Goal: Task Accomplishment & Management: Manage account settings

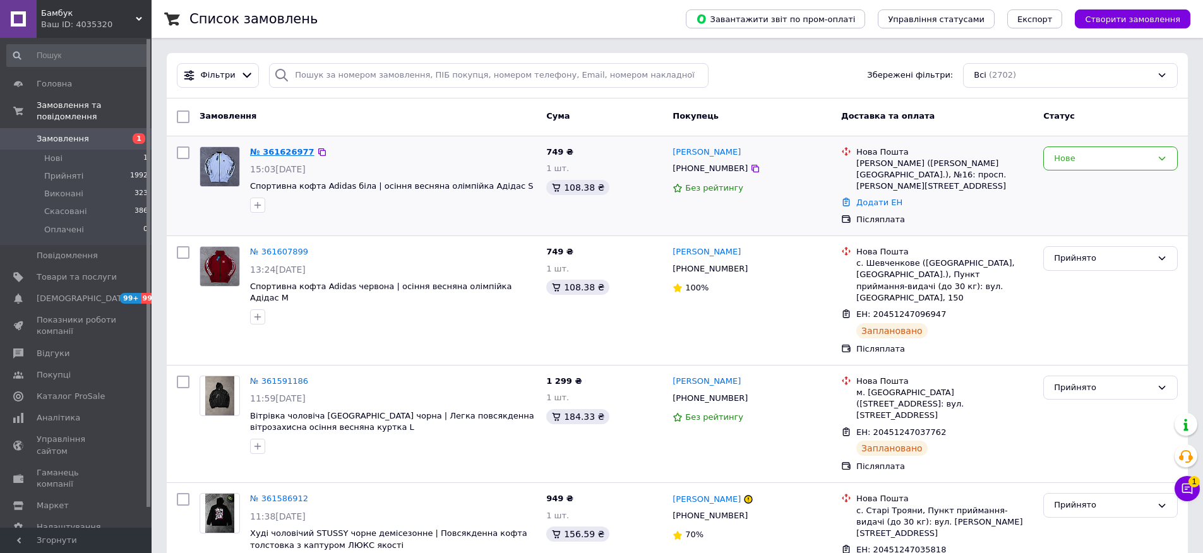
click at [261, 151] on link "№ 361626977" at bounding box center [282, 151] width 64 height 9
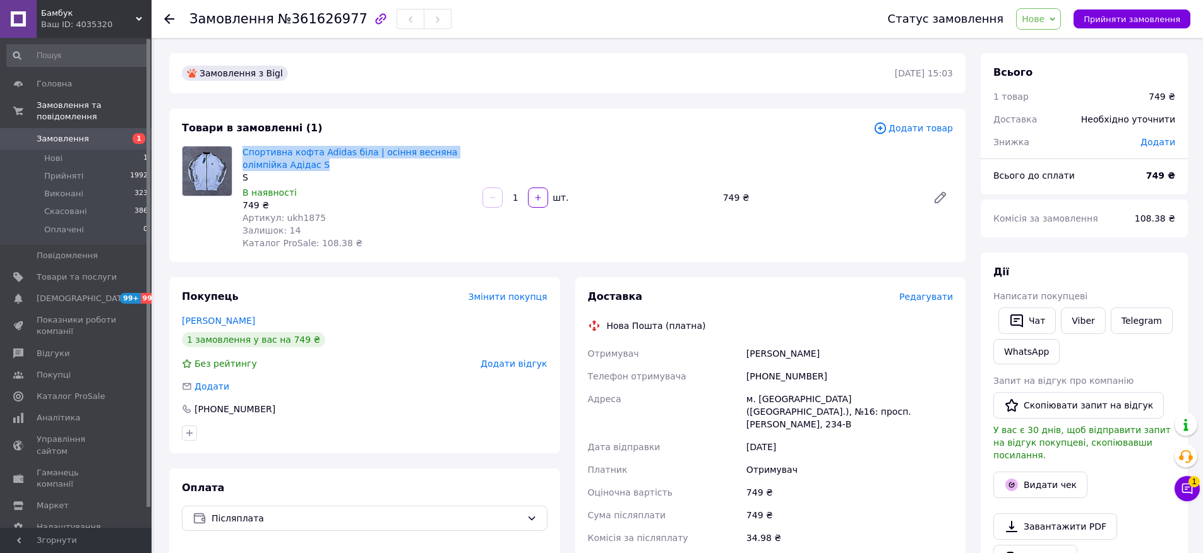
drag, startPoint x: 353, startPoint y: 164, endPoint x: 267, endPoint y: 143, distance: 88.9
click at [267, 143] on div "Спортивна кофта Adidas біла | осіння весняна олімпійка Адідас S S В наявності 7…" at bounding box center [357, 197] width 240 height 109
copy link "Спортивна кофта Adidas біла | осіння весняна олімпійка Адідас S"
click at [1117, 15] on span "Прийняти замовлення" at bounding box center [1132, 19] width 97 height 9
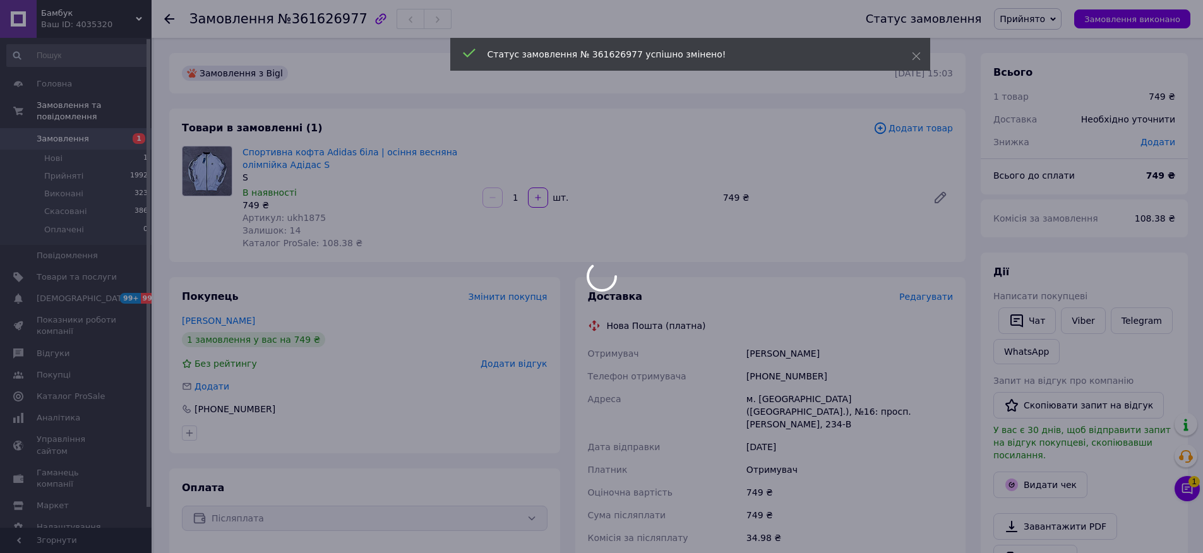
click at [1192, 483] on div at bounding box center [601, 276] width 1203 height 553
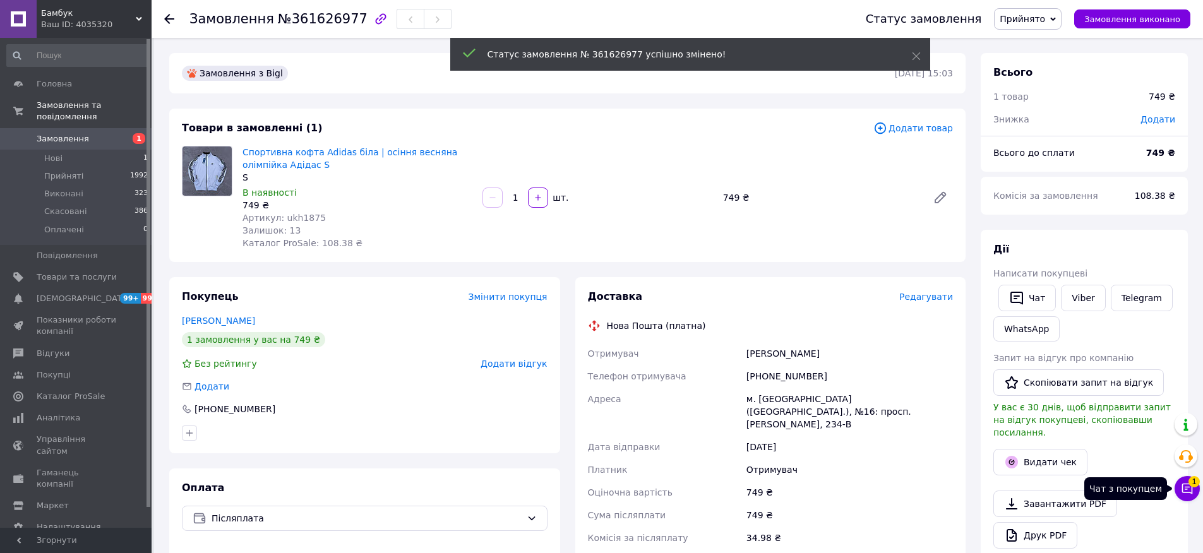
click at [1192, 483] on span "1" at bounding box center [1194, 479] width 11 height 11
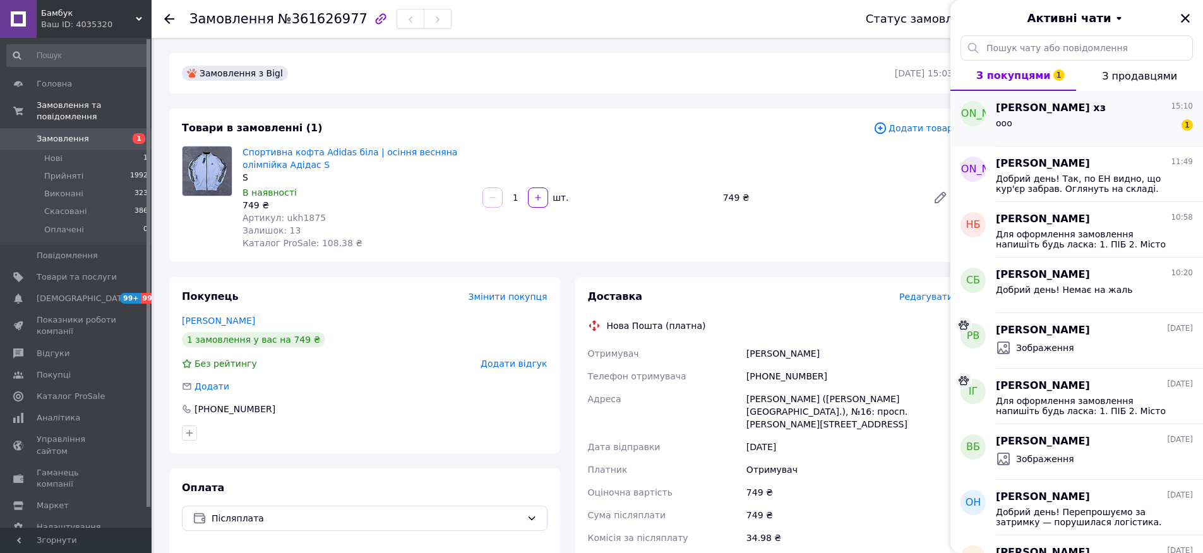
click at [1118, 115] on div "Артем хз 15:10 ооо 1" at bounding box center [1099, 119] width 207 height 56
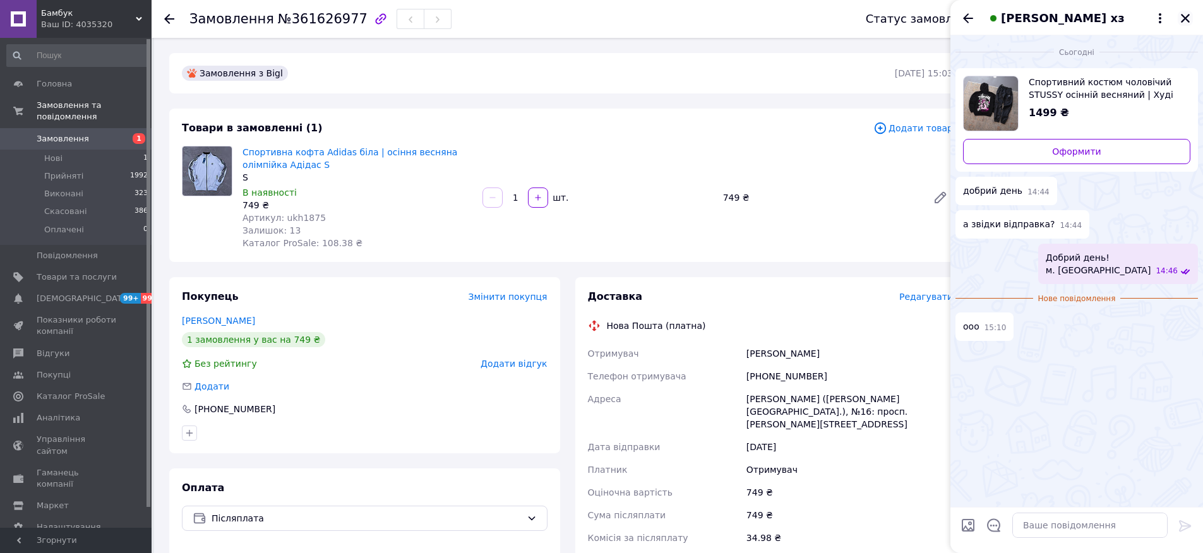
click at [1180, 22] on icon "Закрити" at bounding box center [1185, 18] width 11 height 11
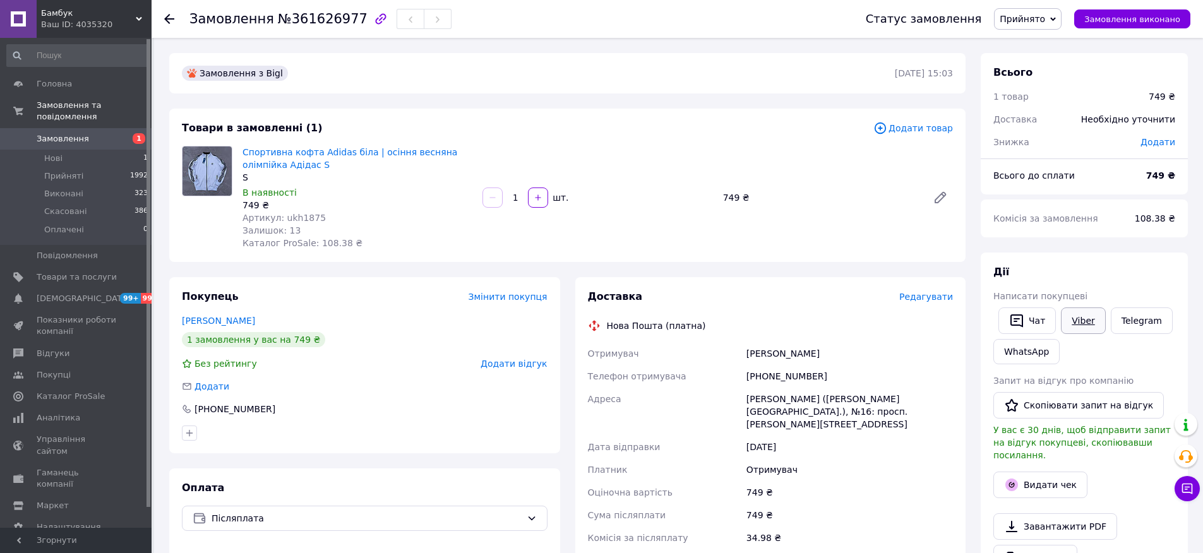
click at [1086, 328] on link "Viber" at bounding box center [1083, 321] width 44 height 27
click at [835, 412] on div "Николаев (Николаевская обл.), №16: просп. Богоявленский, 234-В" at bounding box center [850, 412] width 212 height 48
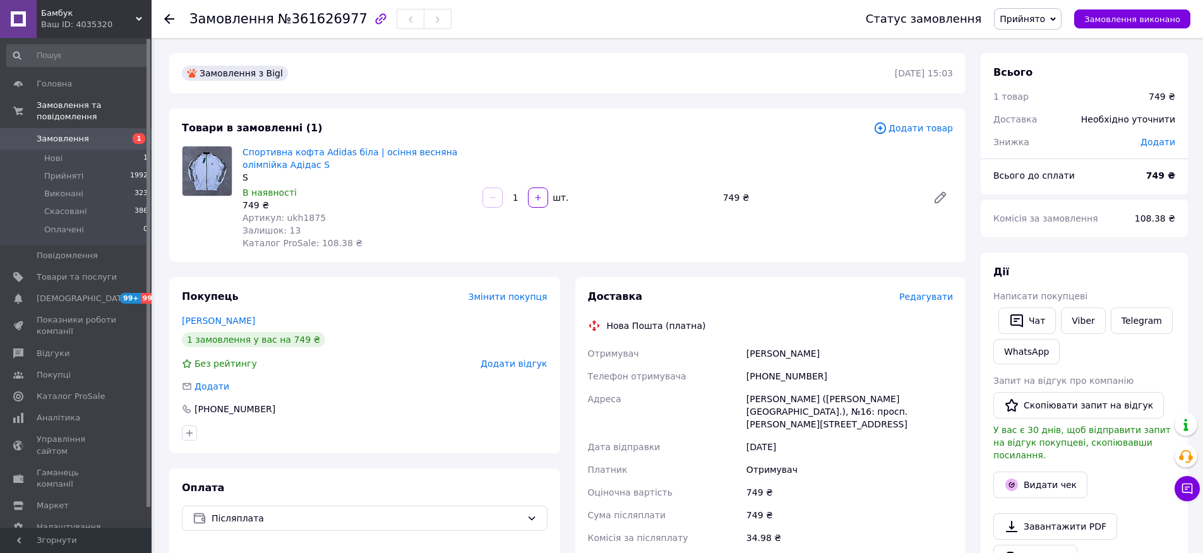
click at [776, 349] on div "Черкес Игорь" at bounding box center [850, 353] width 212 height 23
copy div "Черкес Игорь"
click at [1088, 337] on div "Чат Viber Telegram WhatsApp" at bounding box center [1084, 336] width 187 height 62
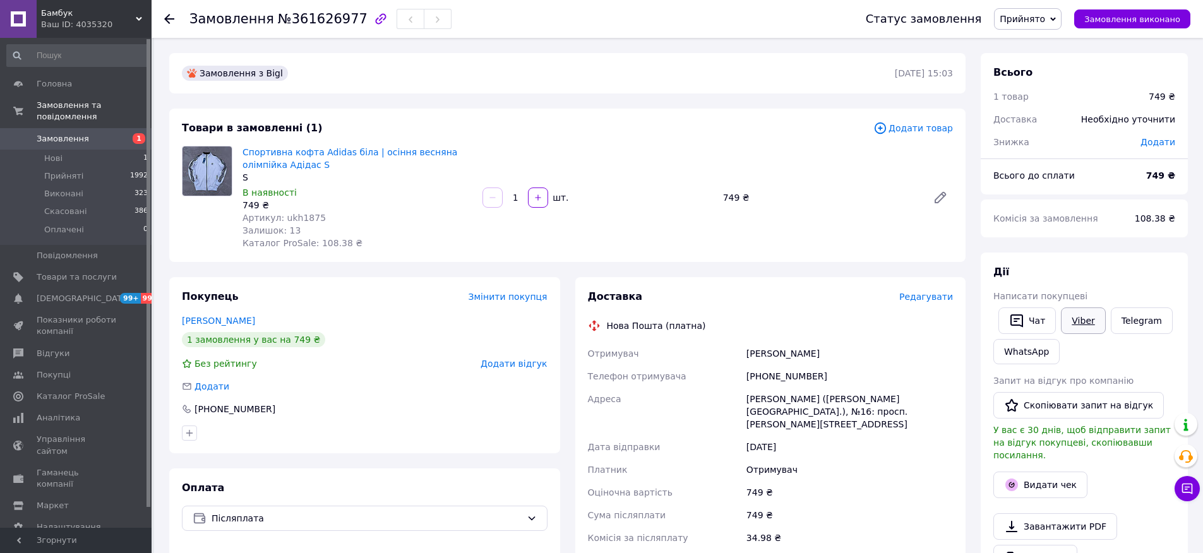
click at [1090, 327] on link "Viber" at bounding box center [1083, 321] width 44 height 27
click at [795, 346] on div "Черкес Игорь" at bounding box center [850, 353] width 212 height 23
copy div "Черкес Игорь"
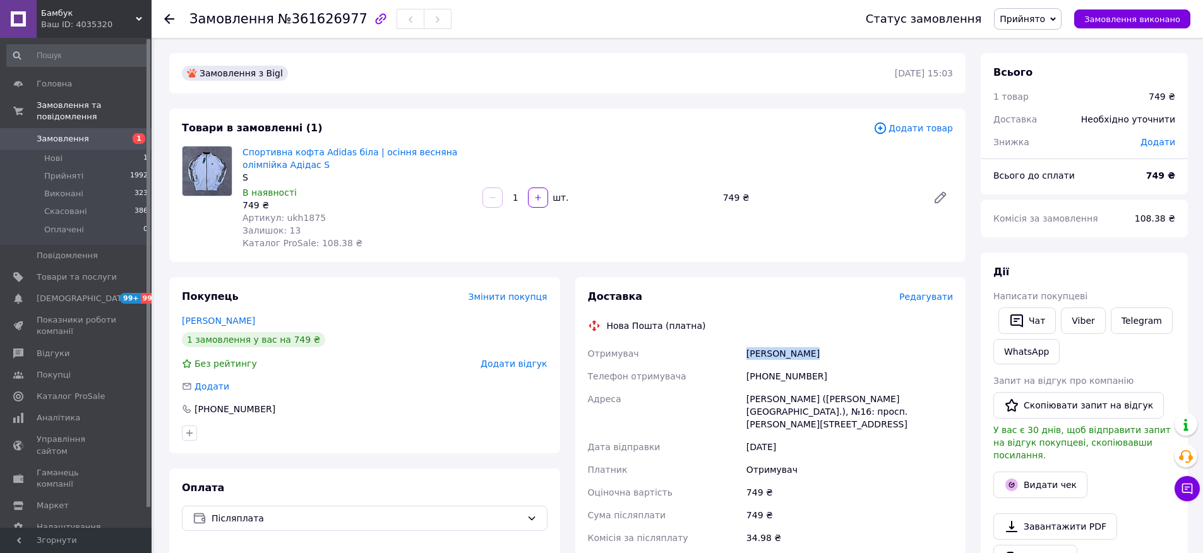
copy div "Черкес Игорь"
click at [765, 374] on div "[PHONE_NUMBER]" at bounding box center [850, 376] width 212 height 23
click at [765, 375] on div "[PHONE_NUMBER]" at bounding box center [850, 376] width 212 height 23
click at [766, 375] on div "[PHONE_NUMBER]" at bounding box center [850, 376] width 212 height 23
copy div "[PHONE_NUMBER]"
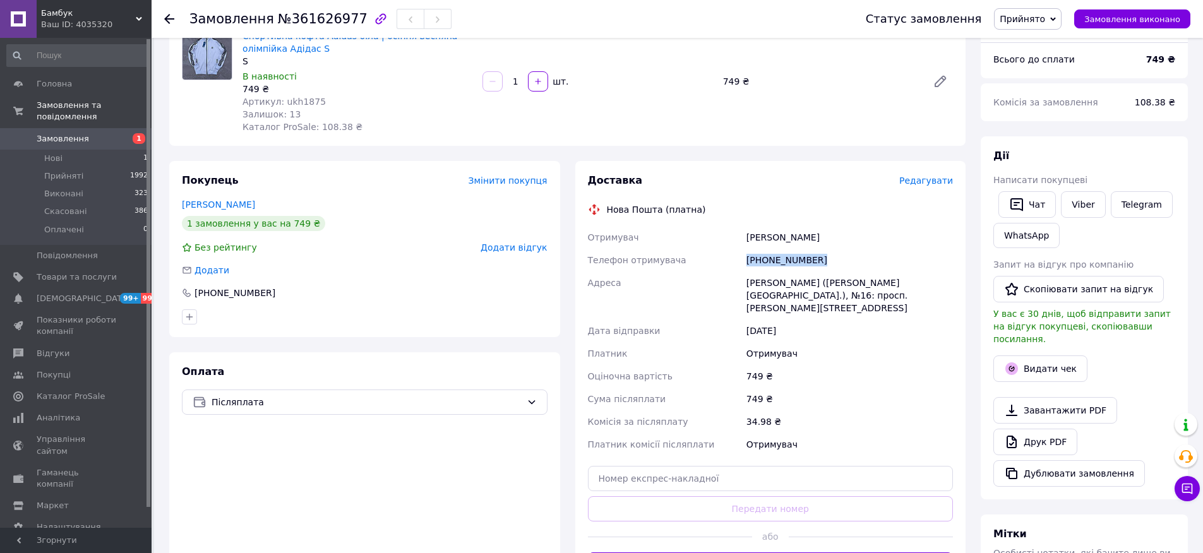
scroll to position [119, 0]
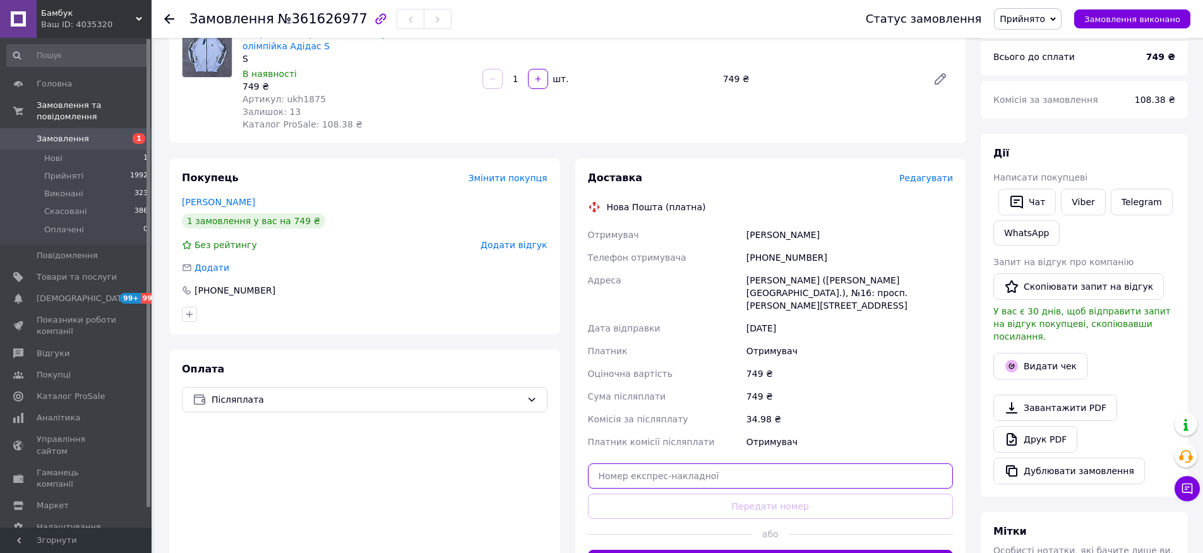
paste input "20451247249888"
type input "20451247249888"
click at [732, 519] on div at bounding box center [670, 534] width 164 height 31
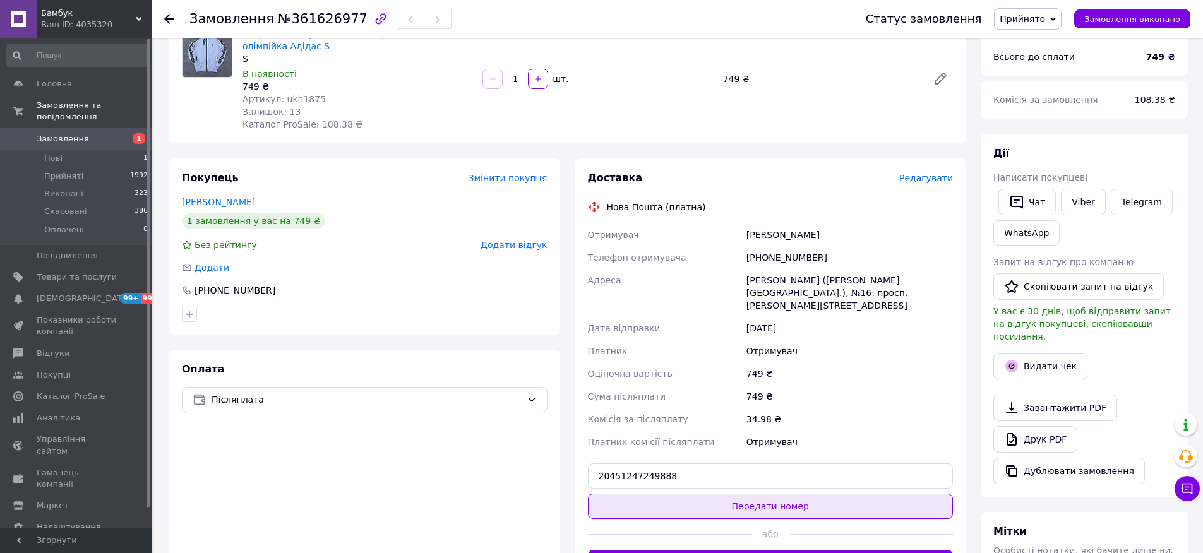
click at [736, 505] on button "Передати номер" at bounding box center [771, 506] width 366 height 25
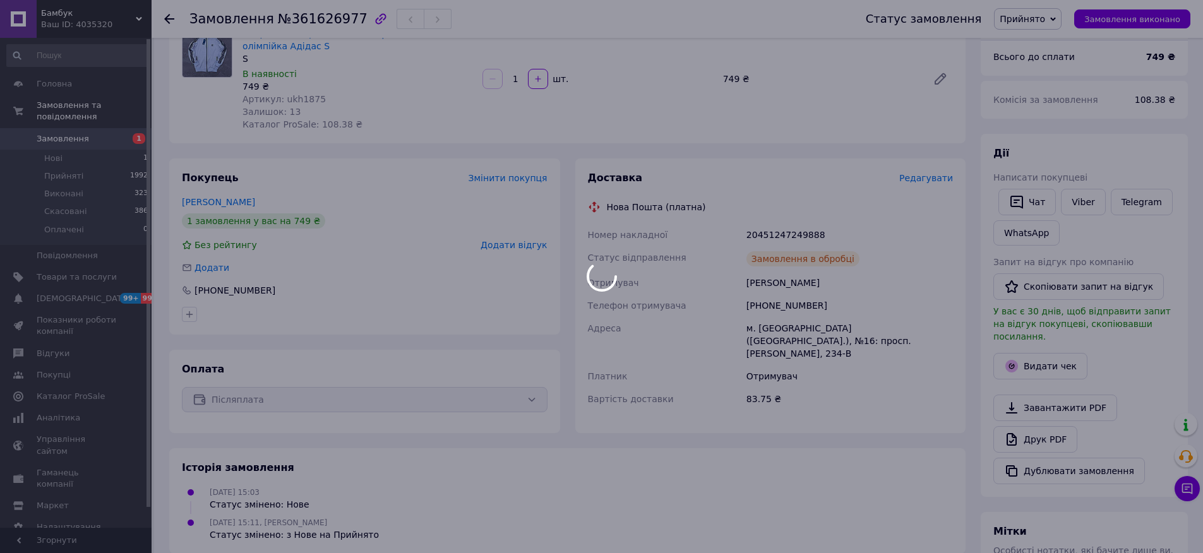
click at [109, 145] on div at bounding box center [601, 276] width 1203 height 553
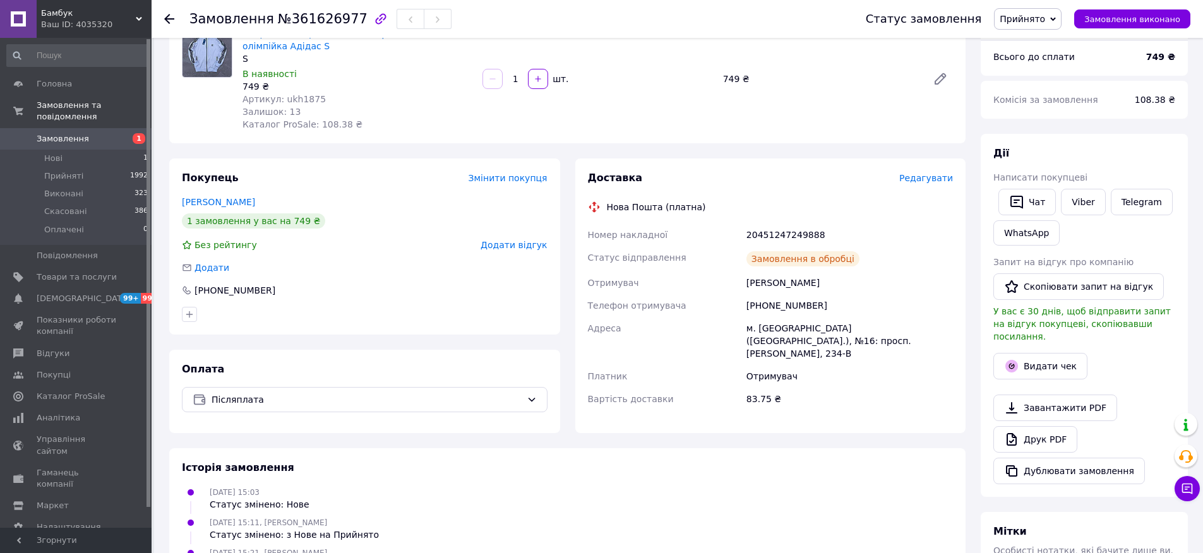
click at [109, 145] on link "Замовлення 1" at bounding box center [77, 138] width 155 height 21
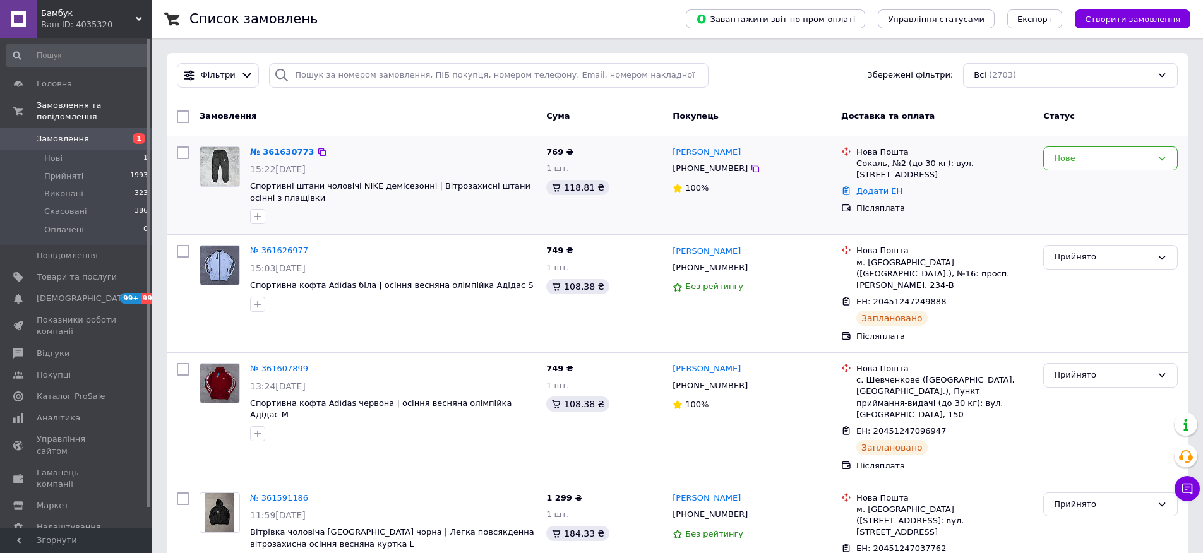
click at [270, 158] on div "№ 361630773" at bounding box center [282, 152] width 67 height 15
click at [268, 157] on link "№ 361630773" at bounding box center [282, 151] width 64 height 9
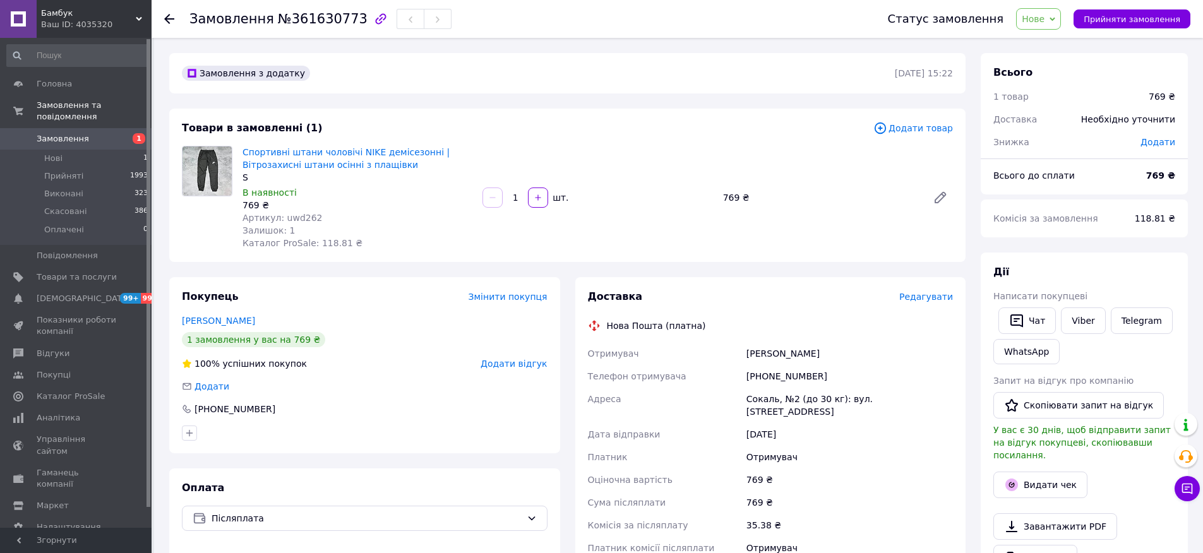
click at [1085, 339] on div "Чат Viber Telegram WhatsApp" at bounding box center [1084, 336] width 187 height 62
click at [1087, 322] on link "Viber" at bounding box center [1083, 321] width 44 height 27
drag, startPoint x: 429, startPoint y: 169, endPoint x: 254, endPoint y: 143, distance: 177.5
click at [254, 143] on div "Спортивні штани чоловічі NIKE демісезонні | Вітрозахисні штани осінні з плащівк…" at bounding box center [357, 197] width 240 height 109
copy link "Спортивні штани чоловічі NIKE демісезонні | Вітрозахисні штани осінні з плащівки"
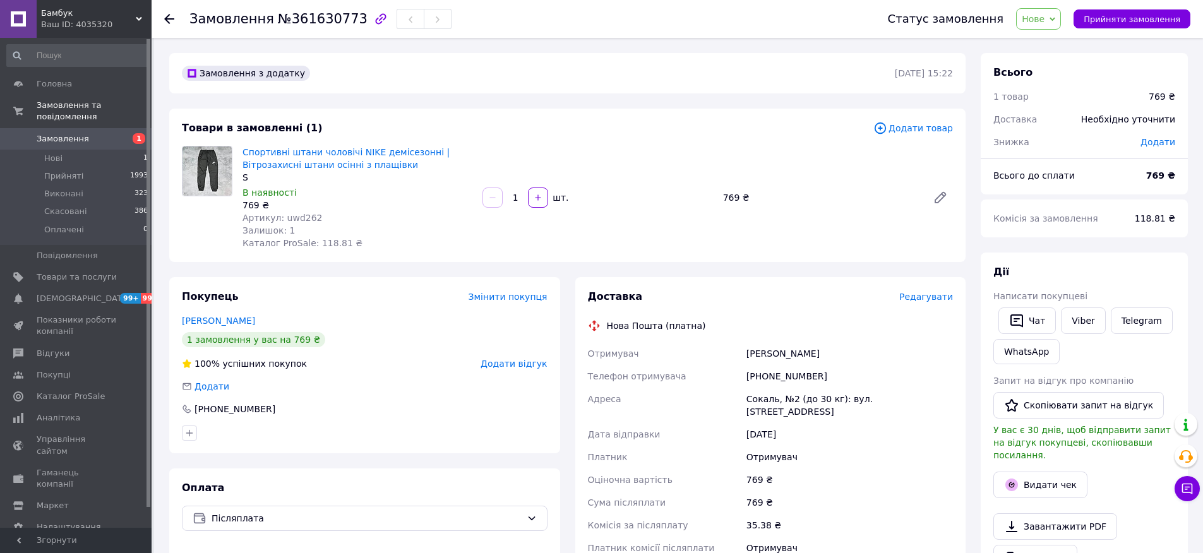
click at [771, 405] on div "Сокаль, №2 (до 30 кг): вул. [STREET_ADDRESS]" at bounding box center [850, 405] width 212 height 35
click at [772, 402] on div "Сокаль, №2 (до 30 кг): вул. [STREET_ADDRESS]" at bounding box center [850, 405] width 212 height 35
copy div "Сокаль, №2 (до 30 кг): вул. [STREET_ADDRESS]"
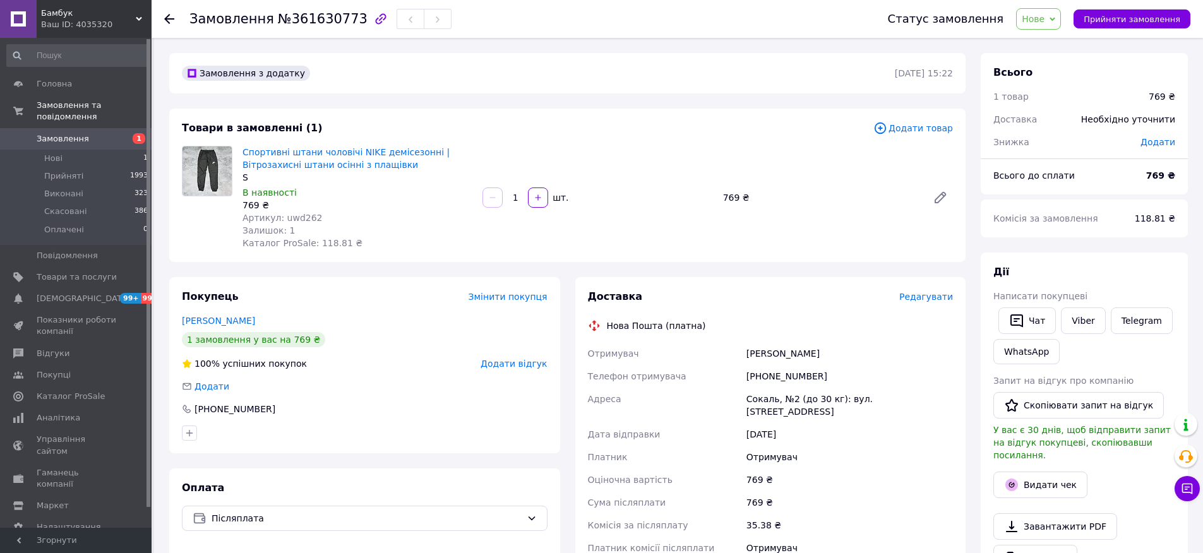
click at [809, 356] on div "[PERSON_NAME]" at bounding box center [850, 353] width 212 height 23
copy div "[PERSON_NAME]"
click at [1161, 18] on span "Прийняти замовлення" at bounding box center [1132, 19] width 97 height 9
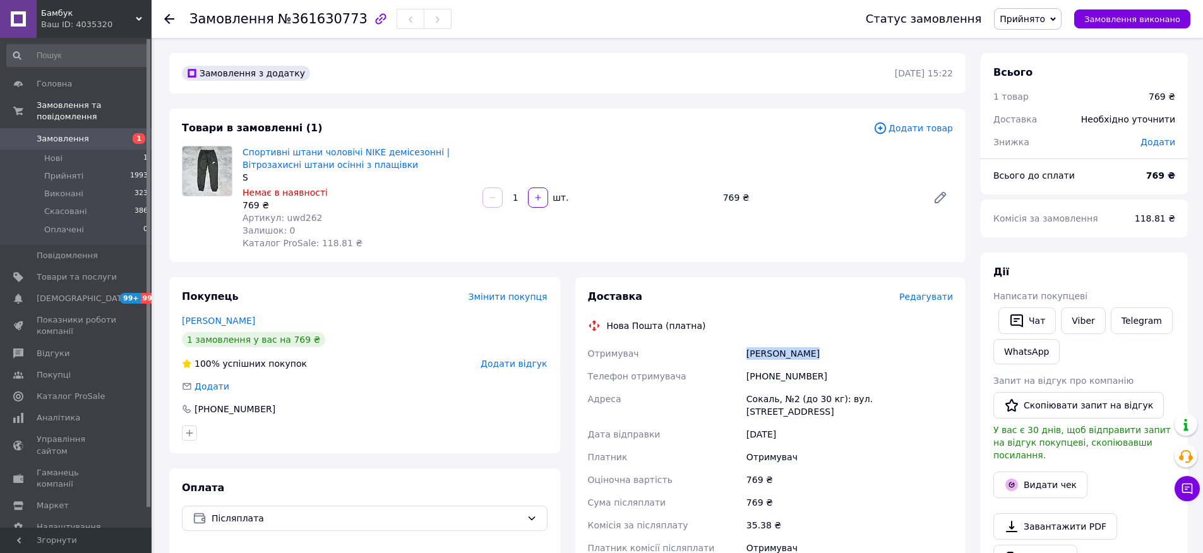
copy div "[PERSON_NAME]"
click at [795, 364] on div "Отримувач Віхоть Марта Телефон отримувача [PHONE_NUMBER] [GEOGRAPHIC_DATA], №2 …" at bounding box center [770, 450] width 371 height 217
click at [788, 375] on div "[PHONE_NUMBER]" at bounding box center [850, 376] width 212 height 23
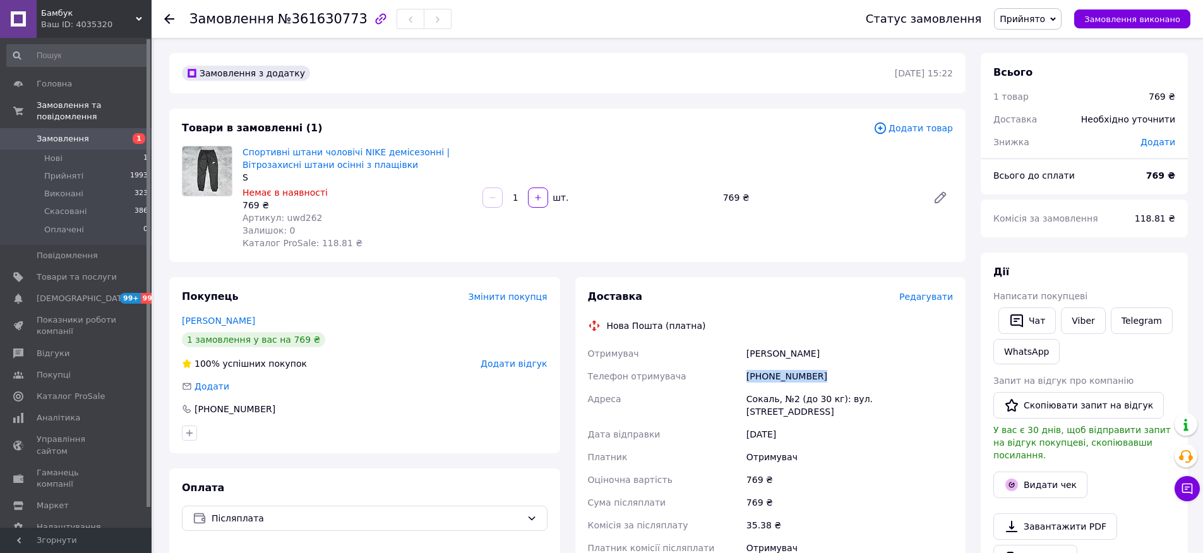
copy div "[PHONE_NUMBER]"
click at [934, 194] on icon at bounding box center [940, 197] width 15 height 15
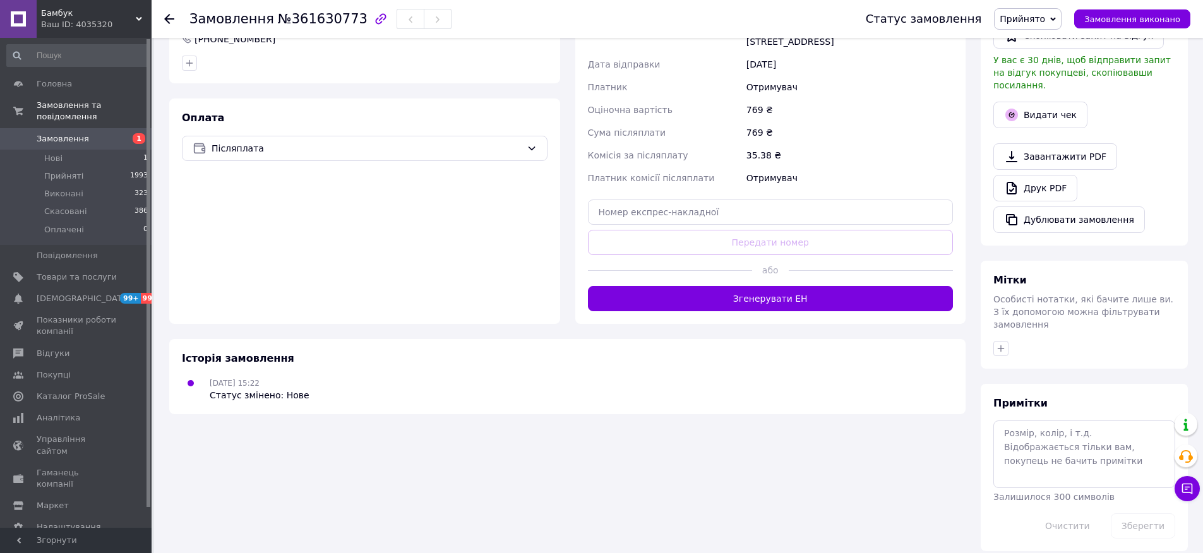
scroll to position [368, 0]
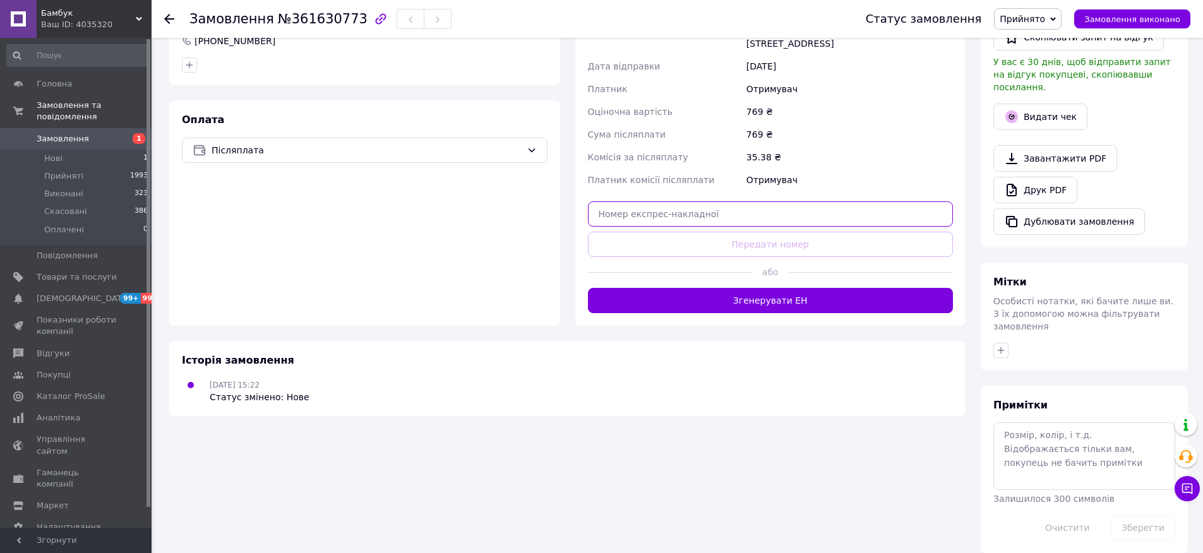
paste input "20451247261845"
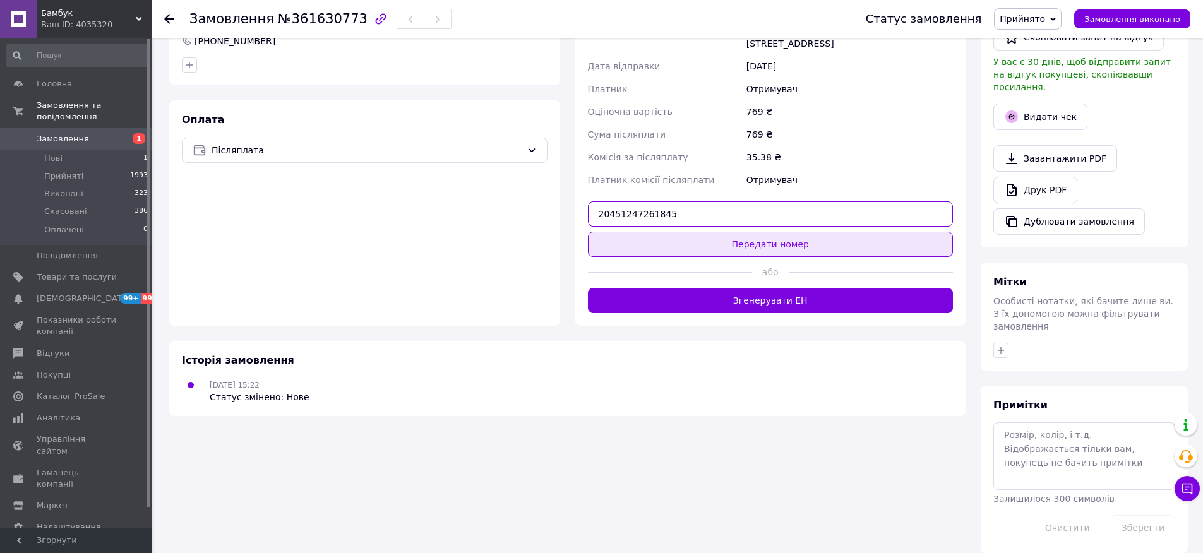
type input "20451247261845"
click at [761, 239] on button "Передати номер" at bounding box center [771, 244] width 366 height 25
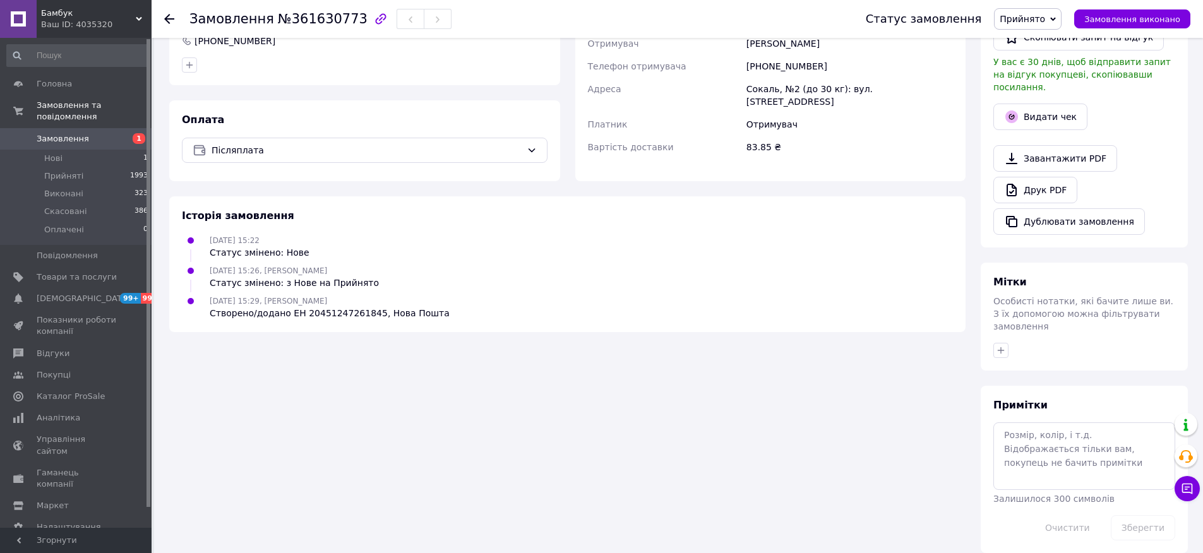
click at [94, 133] on span "Замовлення" at bounding box center [77, 138] width 80 height 11
